Goal: Find specific page/section: Find specific page/section

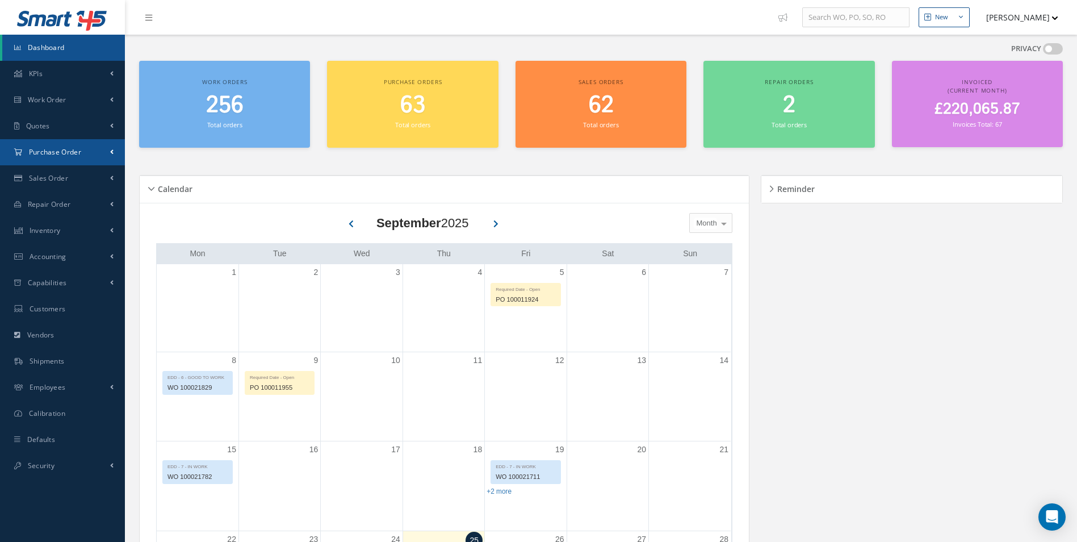
click at [96, 156] on link "Purchase Order" at bounding box center [62, 152] width 125 height 26
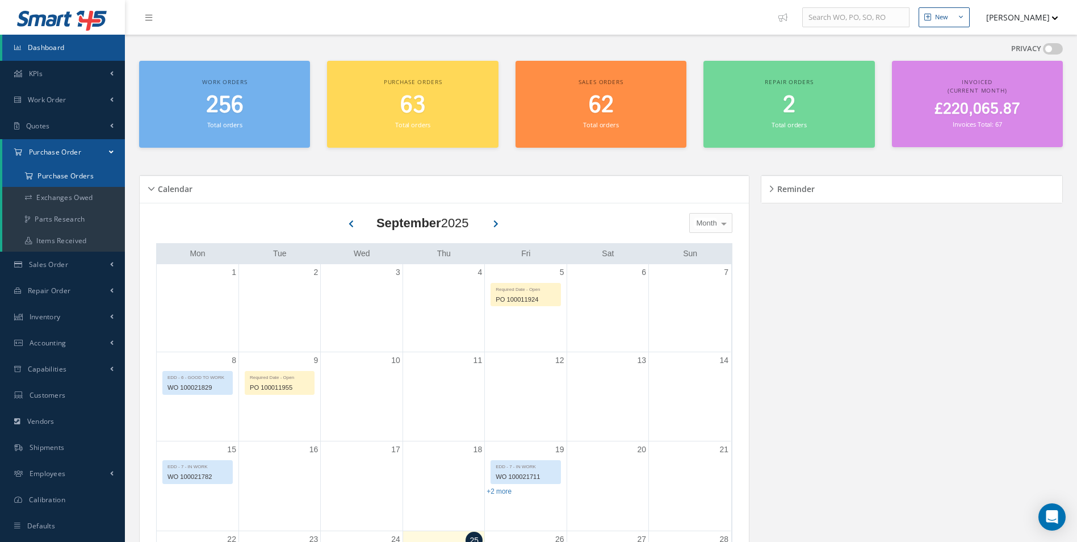
click at [91, 175] on a=1&status_id=2&status_id=3&status_id=5&collapsedFilters"] "Purchase Orders" at bounding box center [63, 176] width 123 height 22
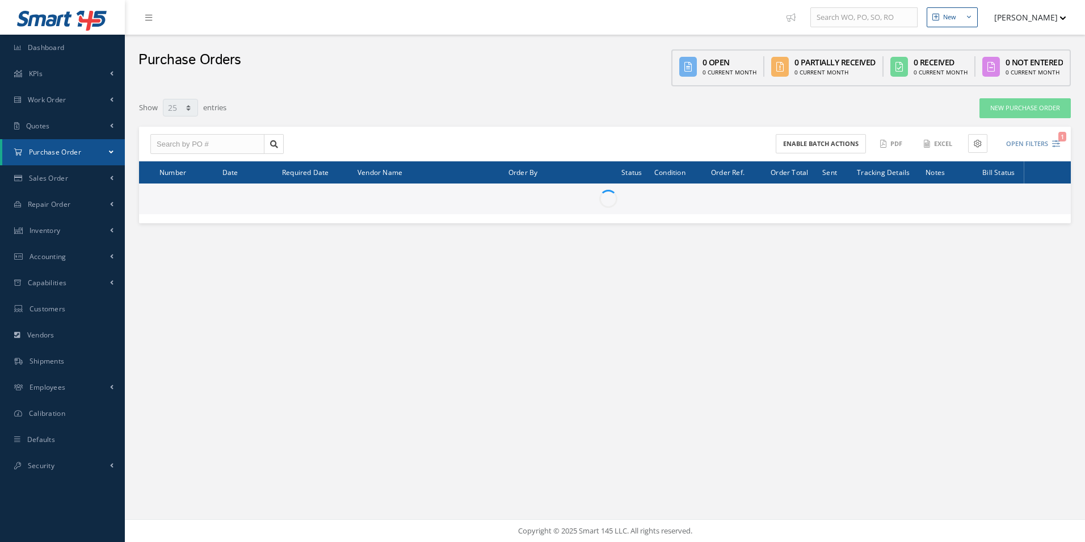
select select "25"
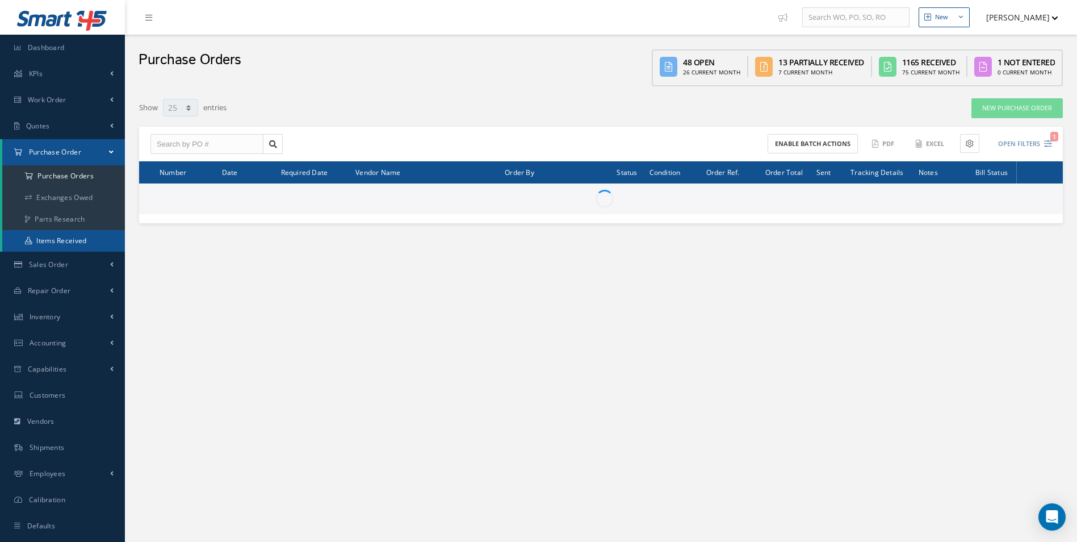
click at [75, 240] on link "Items Received" at bounding box center [63, 241] width 123 height 22
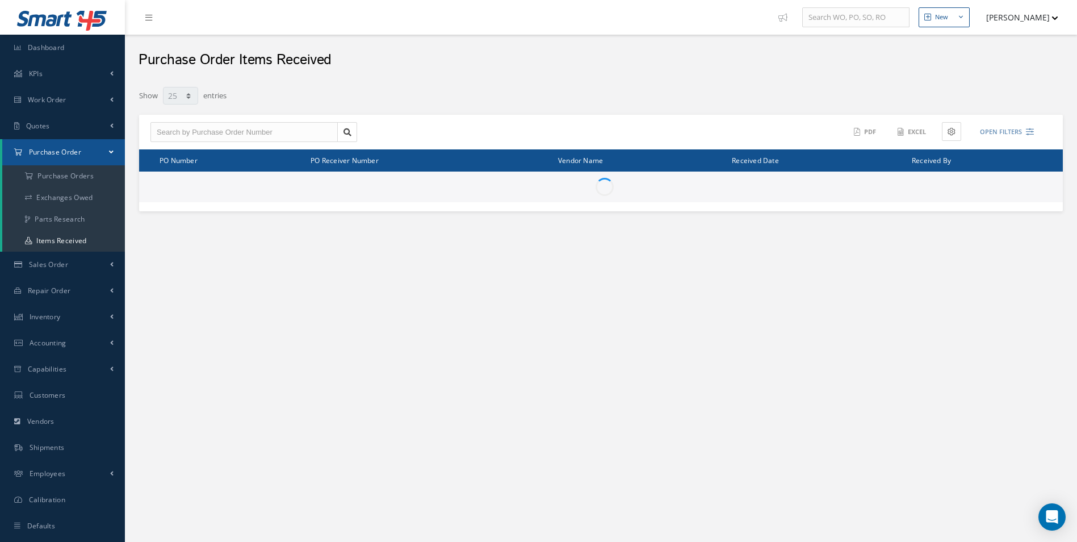
select select "25"
